Goal: Communication & Community: Participate in discussion

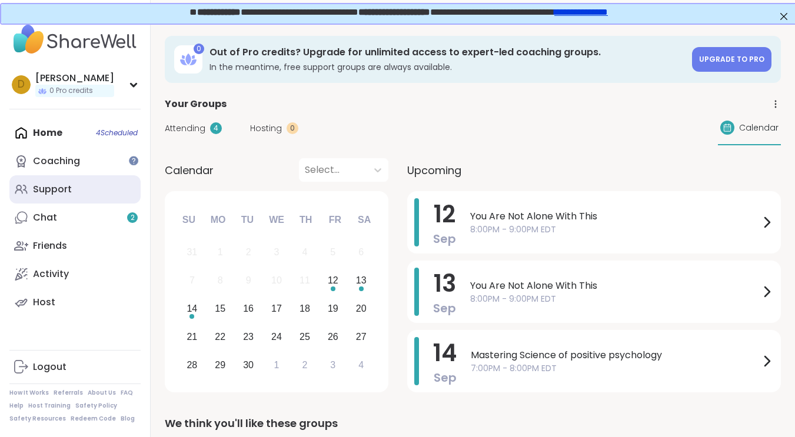
click at [42, 179] on link "Support" at bounding box center [74, 189] width 131 height 28
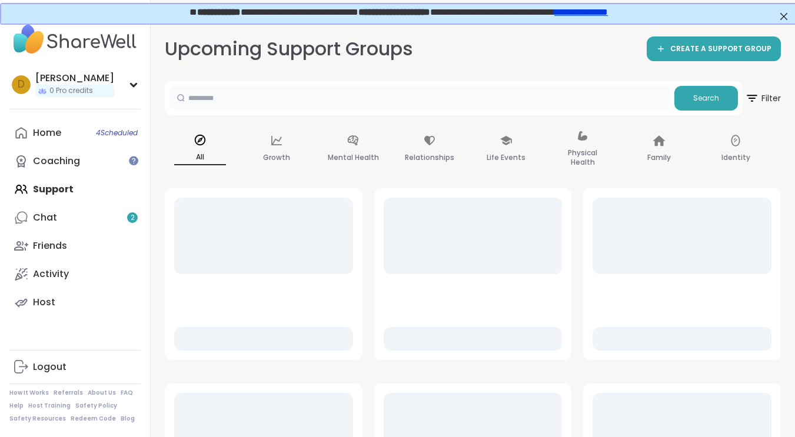
click at [359, 101] on input "text" at bounding box center [419, 98] width 500 height 24
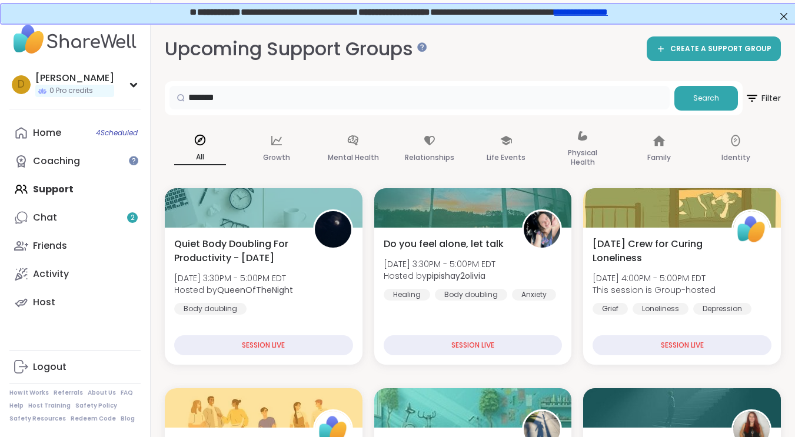
type input "*******"
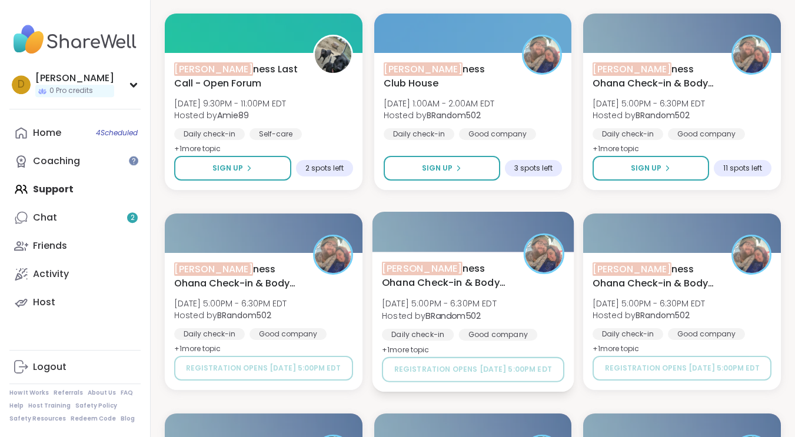
scroll to position [191, 0]
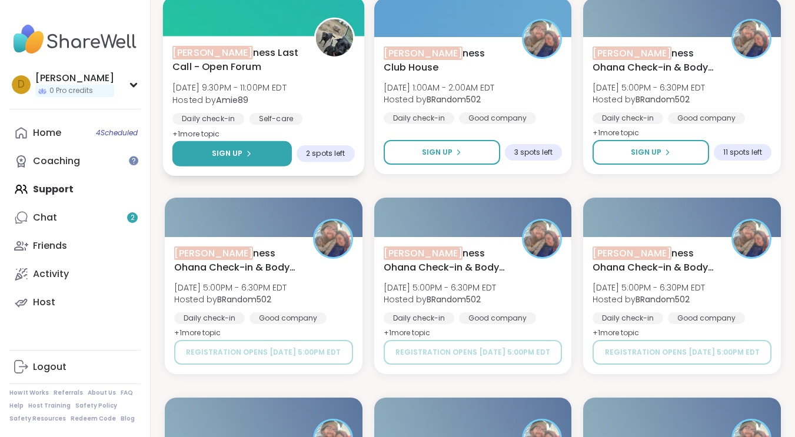
click at [209, 149] on button "Sign Up" at bounding box center [231, 153] width 119 height 25
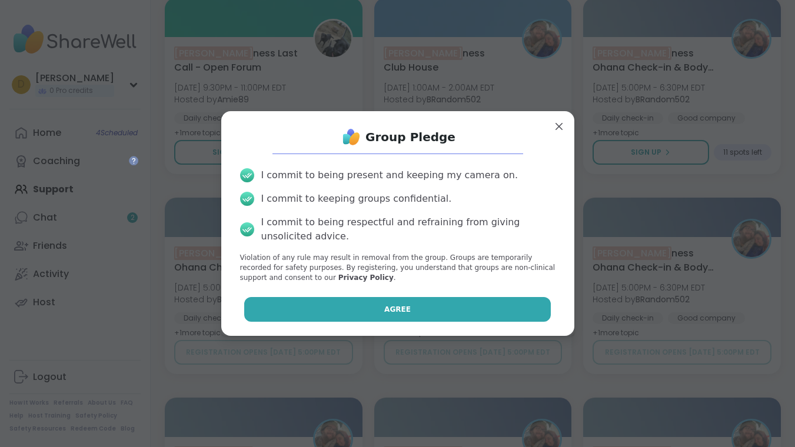
click at [496, 305] on button "Agree" at bounding box center [397, 309] width 306 height 25
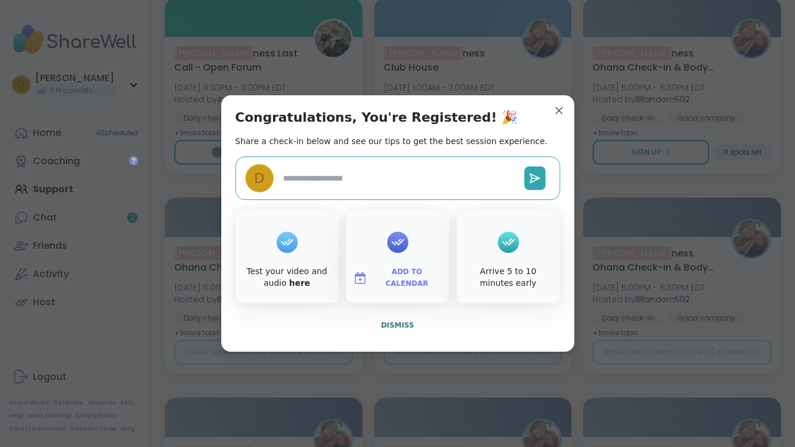
type textarea "*"
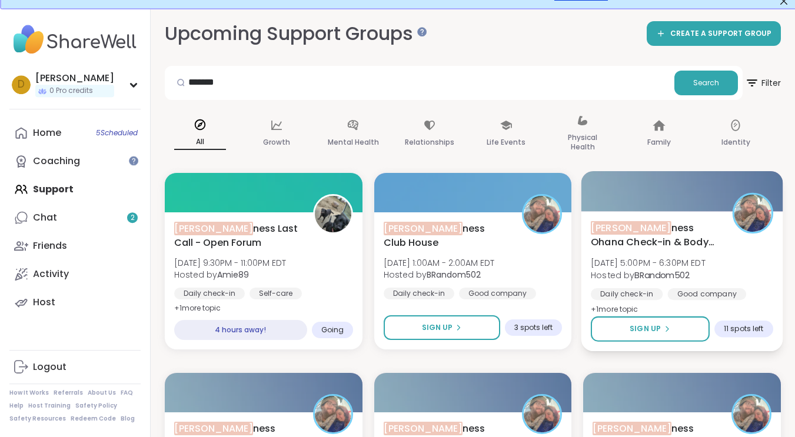
scroll to position [0, 0]
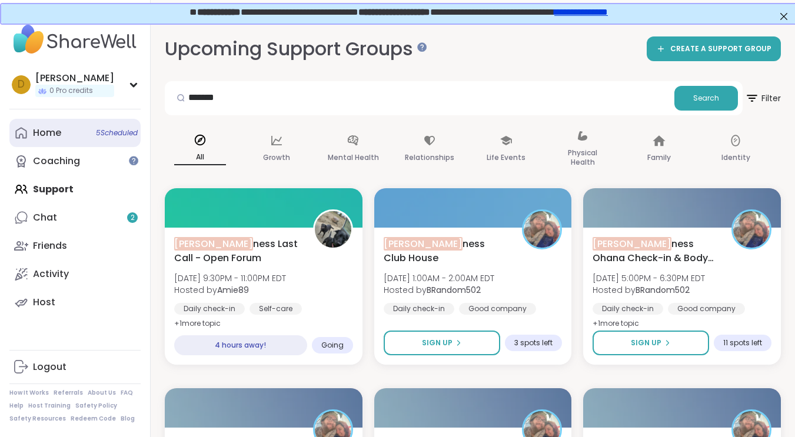
click at [58, 121] on link "Home 5 Scheduled" at bounding box center [74, 133] width 131 height 28
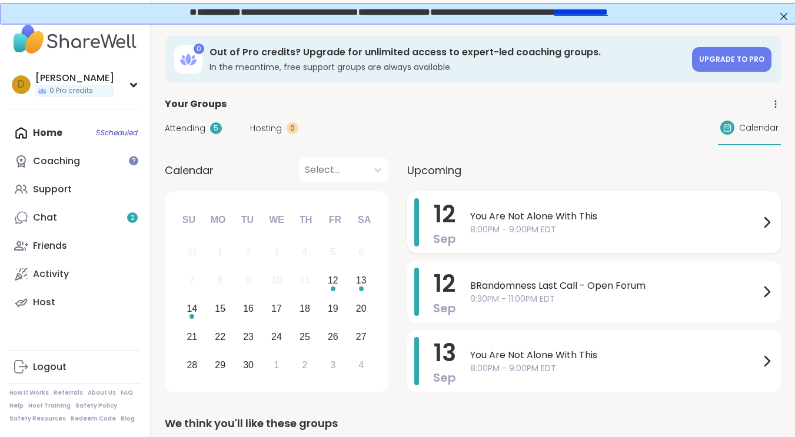
click at [546, 216] on span "You Are Not Alone With This" at bounding box center [614, 216] width 289 height 14
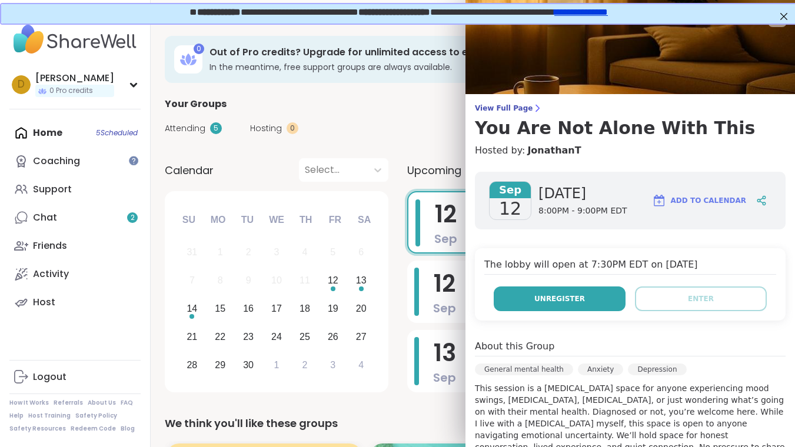
click at [562, 300] on span "Unregister" at bounding box center [559, 299] width 51 height 11
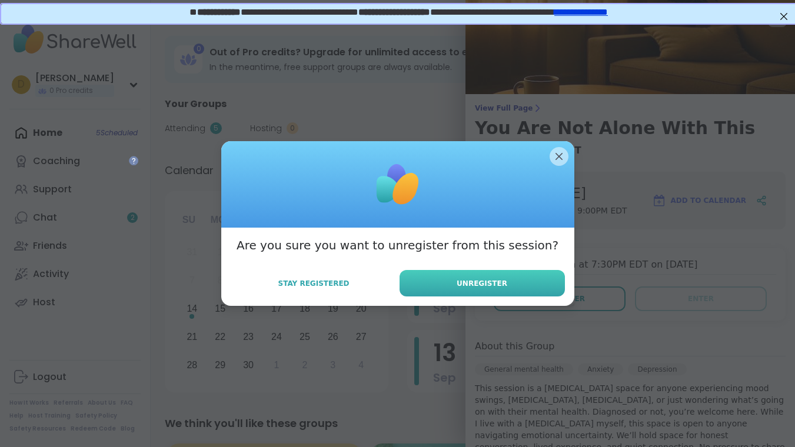
click at [508, 279] on button "Unregister" at bounding box center [481, 283] width 165 height 26
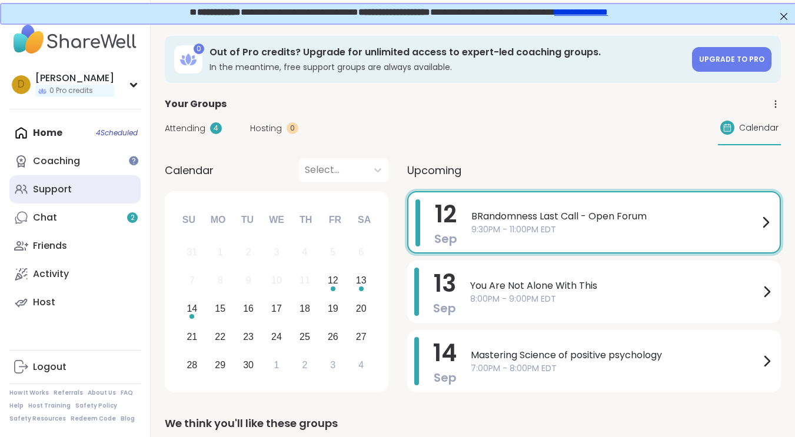
click at [42, 189] on div "Support" at bounding box center [52, 189] width 39 height 13
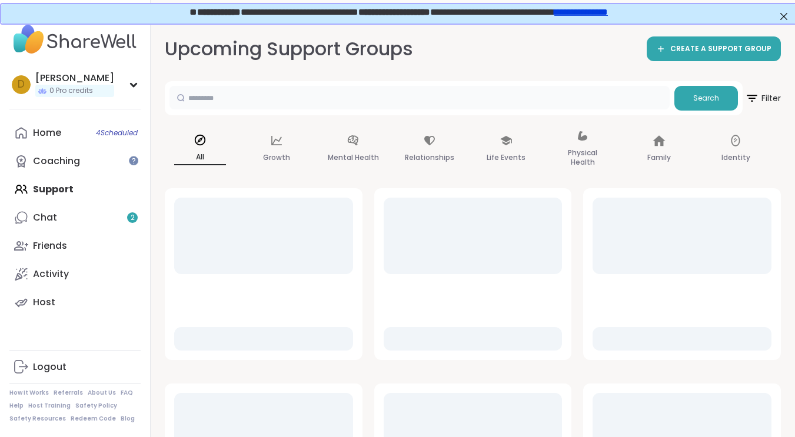
click at [318, 95] on input "text" at bounding box center [419, 98] width 500 height 24
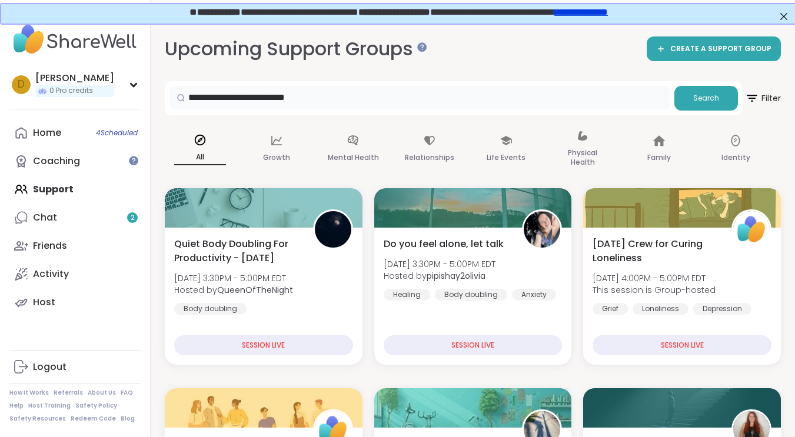
type input "**********"
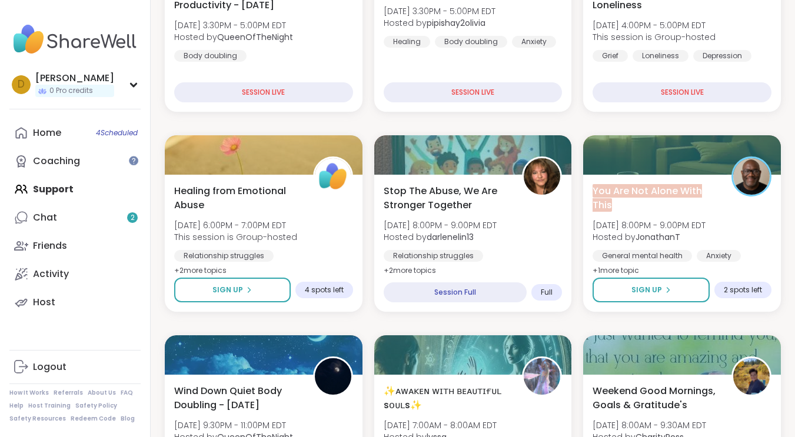
scroll to position [254, 0]
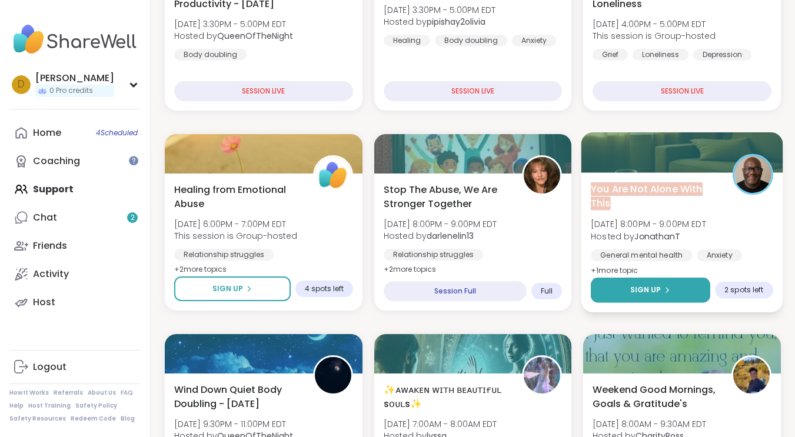
click at [633, 291] on span "Sign Up" at bounding box center [645, 290] width 31 height 11
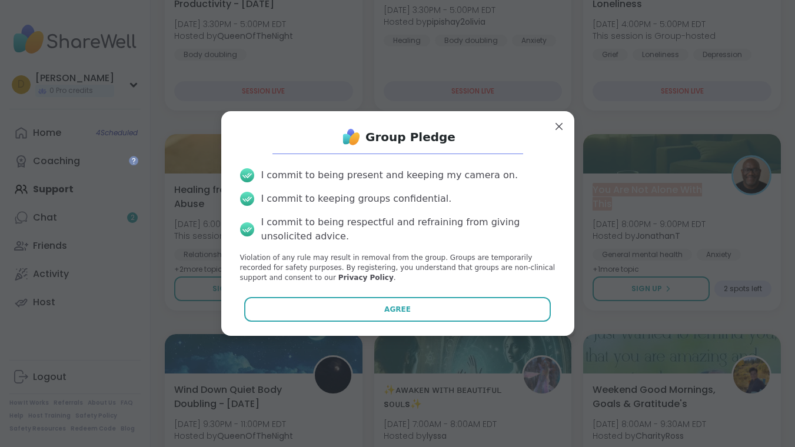
click at [514, 324] on div "Group Pledge I commit to being present and keeping my camera on. I commit to ke…" at bounding box center [398, 223] width 334 height 205
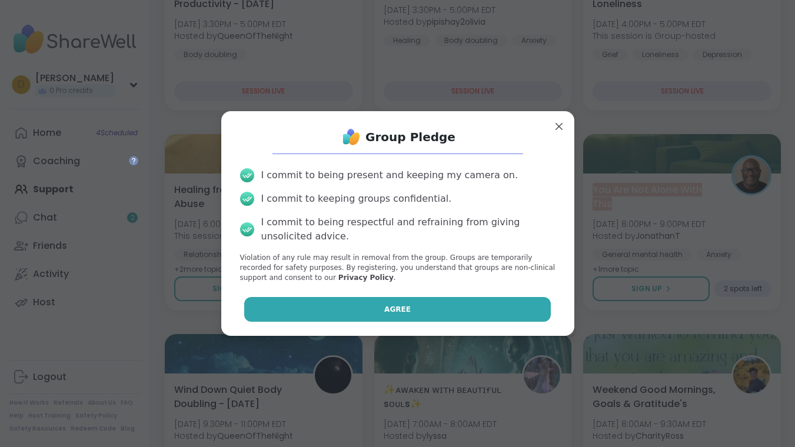
click at [512, 316] on button "Agree" at bounding box center [397, 309] width 306 height 25
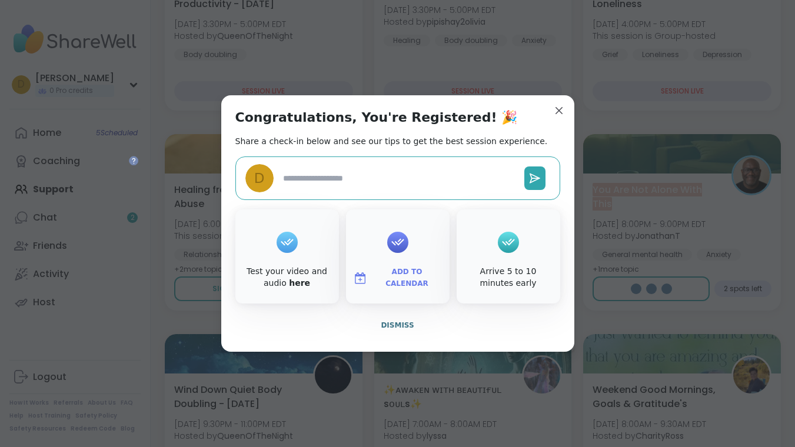
type textarea "*"
click at [396, 325] on span "Dismiss" at bounding box center [397, 325] width 33 height 8
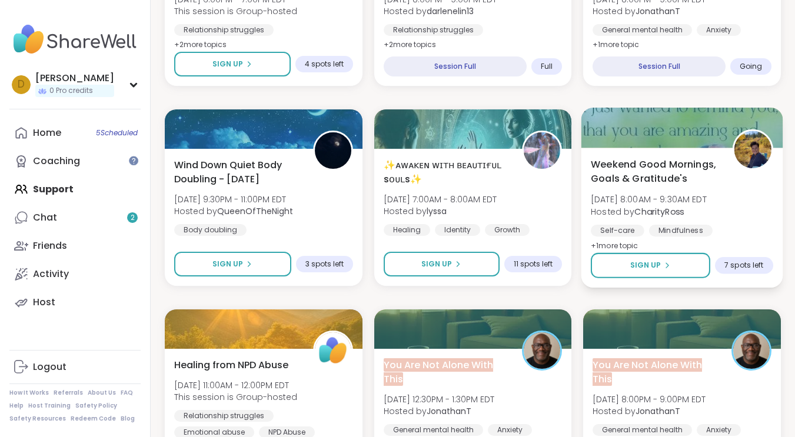
scroll to position [508, 0]
